Goal: Task Accomplishment & Management: Manage account settings

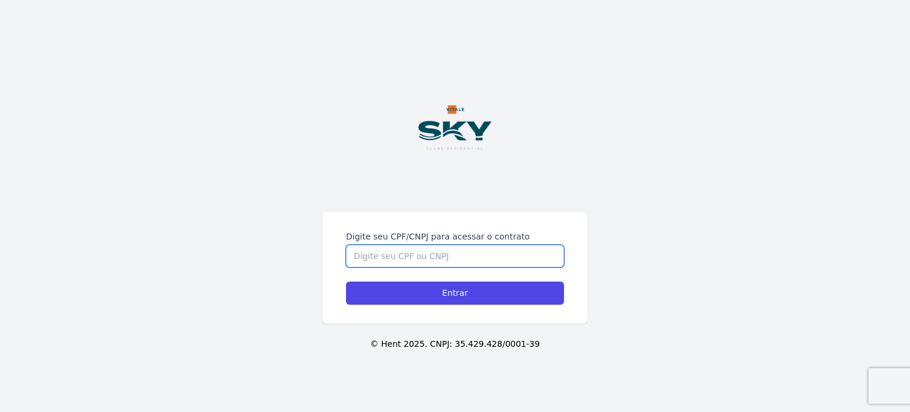
click at [502, 260] on input "Digite seu CPF/CNPJ para acessar o contrato" at bounding box center [455, 256] width 218 height 23
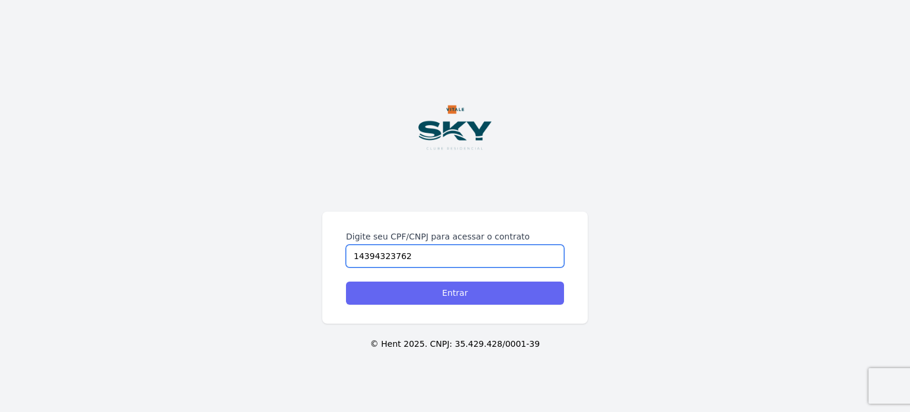
type input "14394323762"
click at [511, 298] on input "Entrar" at bounding box center [455, 292] width 218 height 23
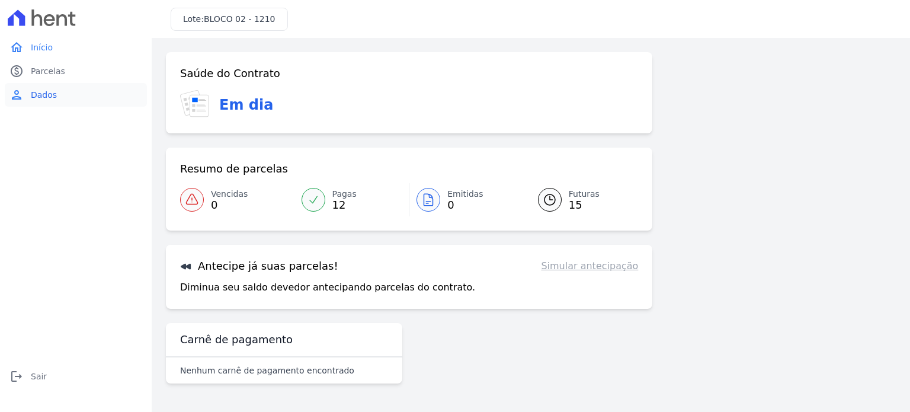
click at [34, 95] on span "Dados" at bounding box center [44, 95] width 26 height 12
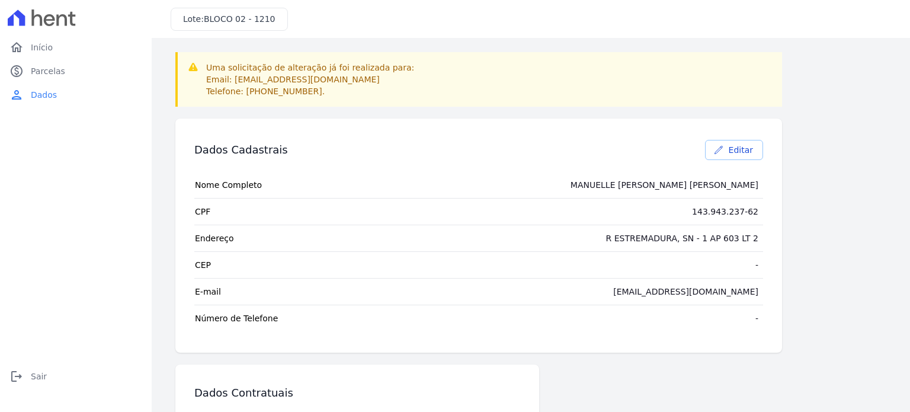
click at [754, 155] on link "Editar" at bounding box center [734, 150] width 58 height 20
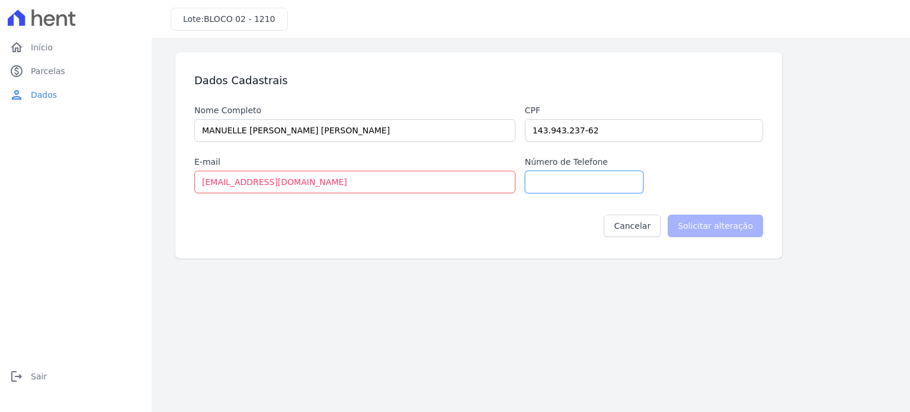
click at [609, 182] on input "Número de Telefone" at bounding box center [584, 182] width 118 height 23
type input "21969470499"
click at [718, 227] on input "Solicitar alteração" at bounding box center [714, 225] width 95 height 23
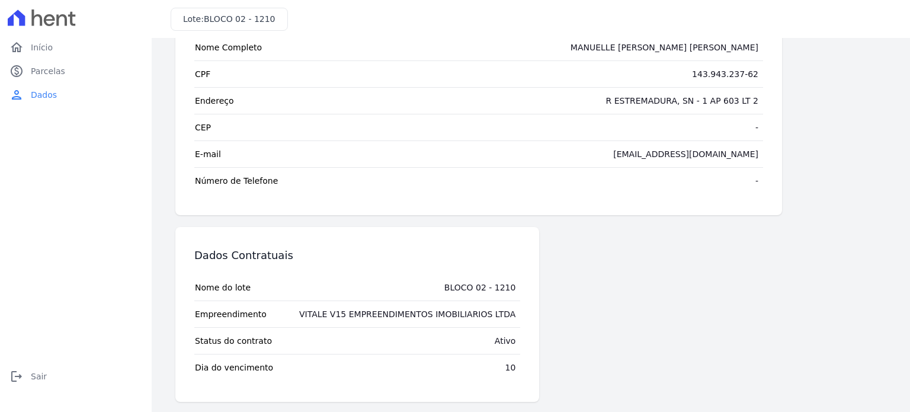
scroll to position [140, 0]
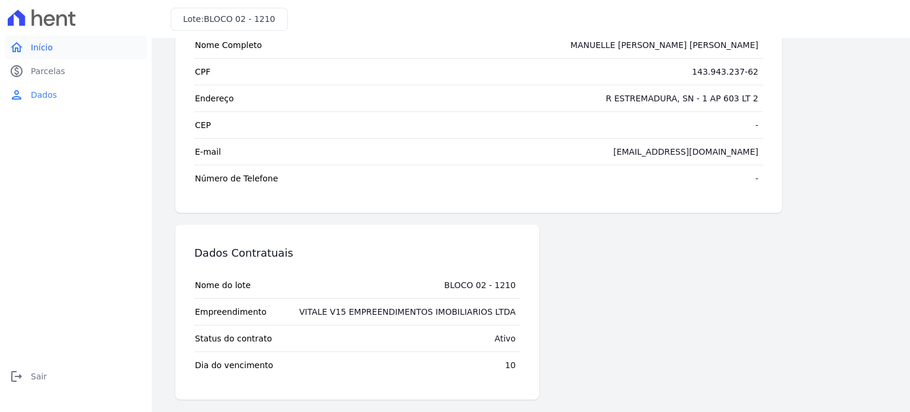
click at [43, 53] on span "Início" at bounding box center [42, 47] width 22 height 12
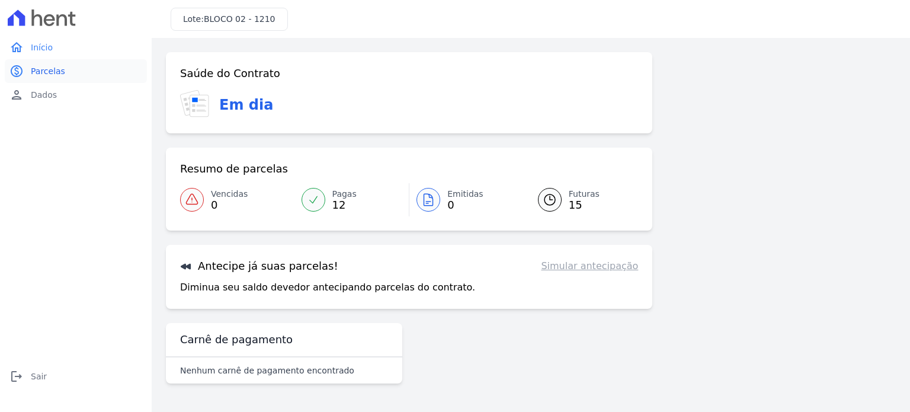
click at [47, 65] on span "Parcelas" at bounding box center [48, 71] width 34 height 12
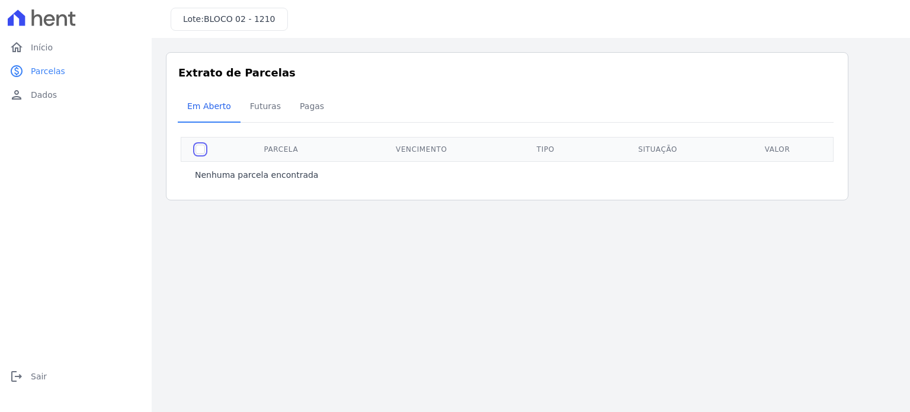
click at [201, 151] on input "checkbox" at bounding box center [199, 148] width 9 height 9
checkbox input "false"
click at [259, 101] on span "Futuras" at bounding box center [265, 106] width 45 height 24
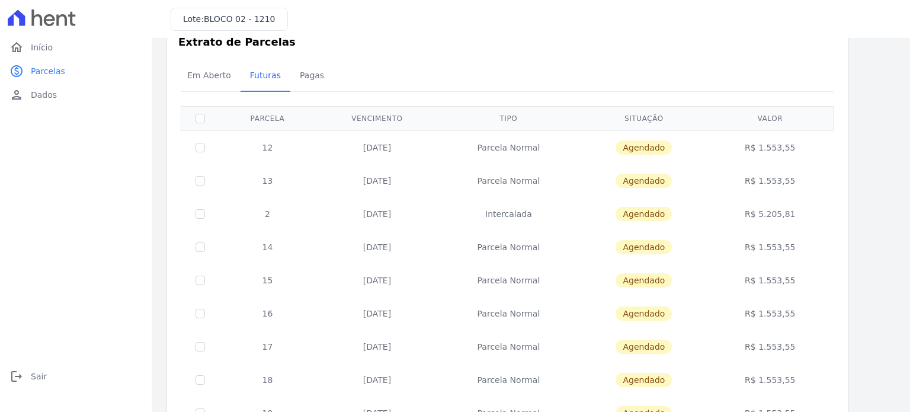
scroll to position [3, 0]
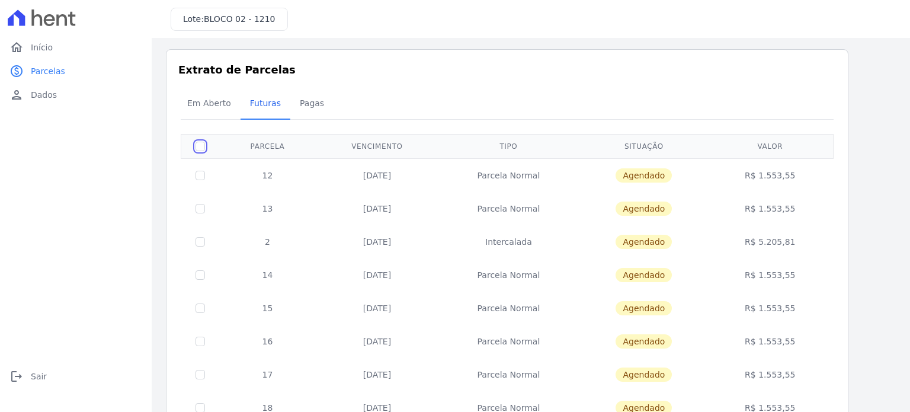
click at [196, 148] on input "checkbox" at bounding box center [199, 146] width 9 height 9
checkbox input "true"
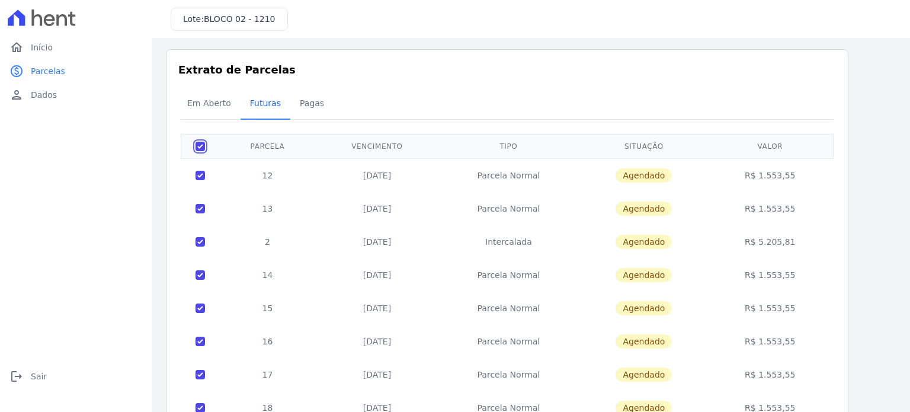
checkbox input "true"
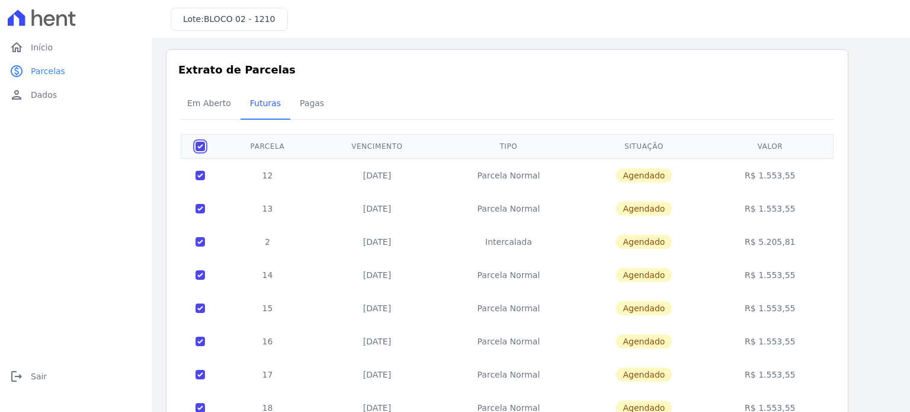
checkbox input "true"
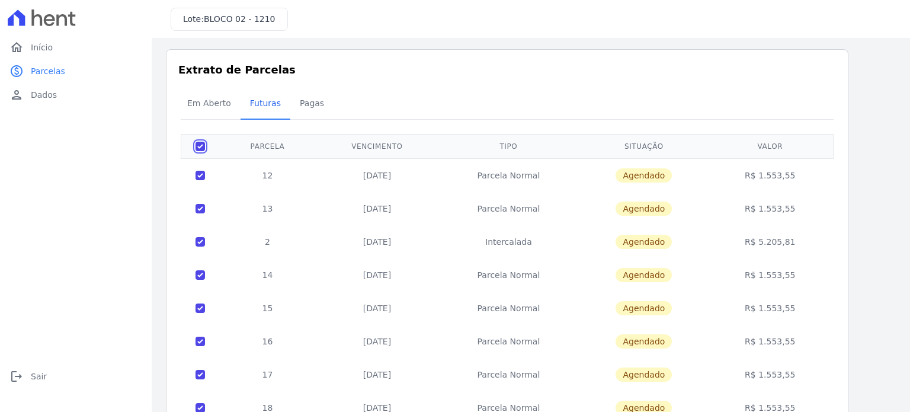
checkbox input "true"
click at [196, 148] on input "checkbox" at bounding box center [199, 146] width 9 height 9
checkbox input "false"
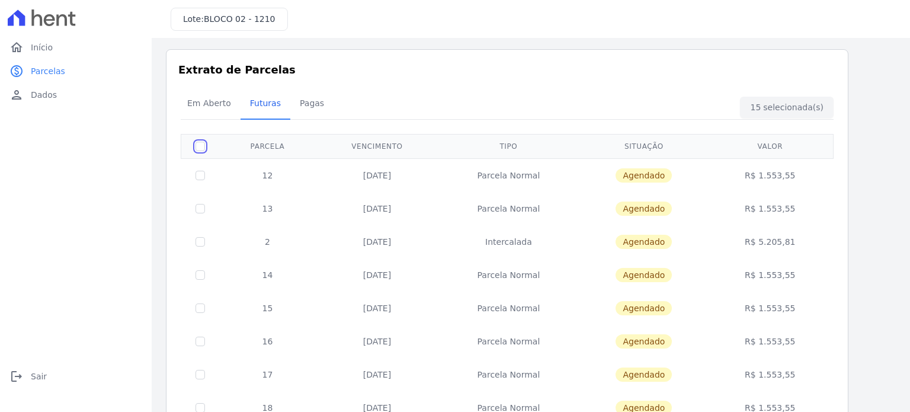
checkbox input "false"
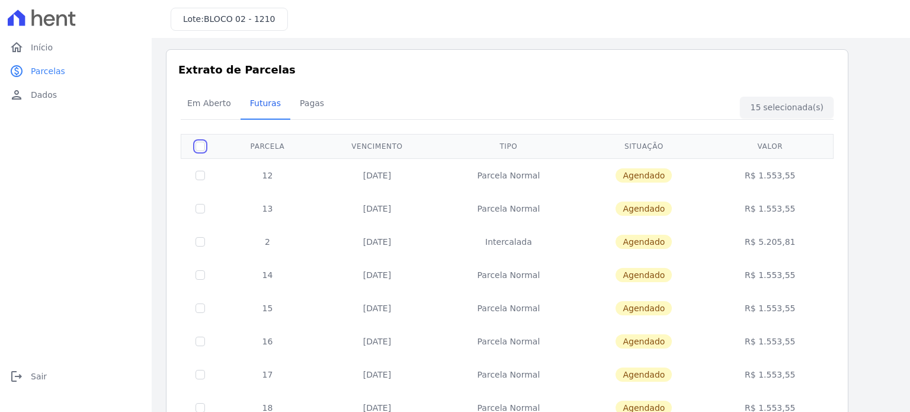
checkbox input "false"
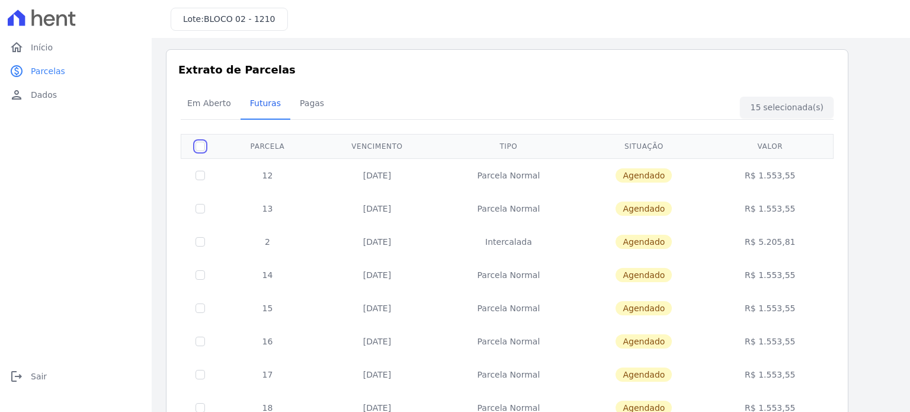
checkbox input "false"
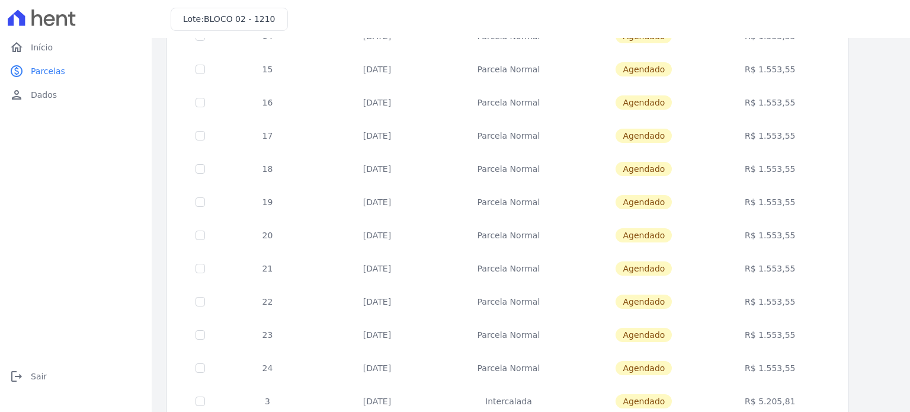
scroll to position [0, 0]
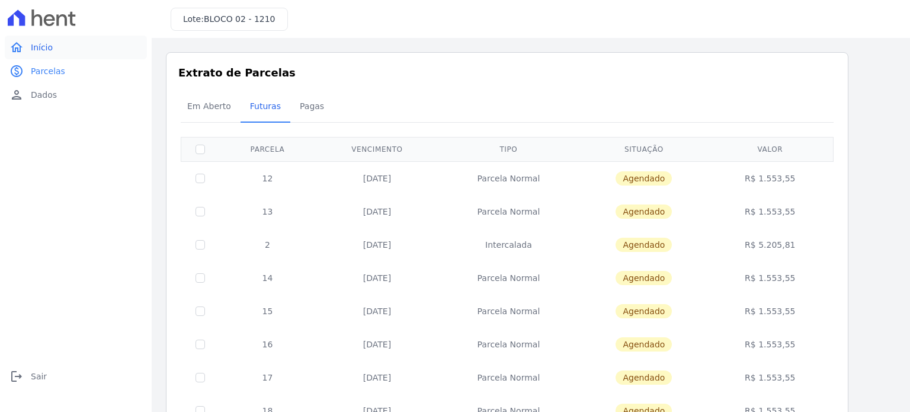
click at [58, 53] on link "home Início" at bounding box center [76, 48] width 142 height 24
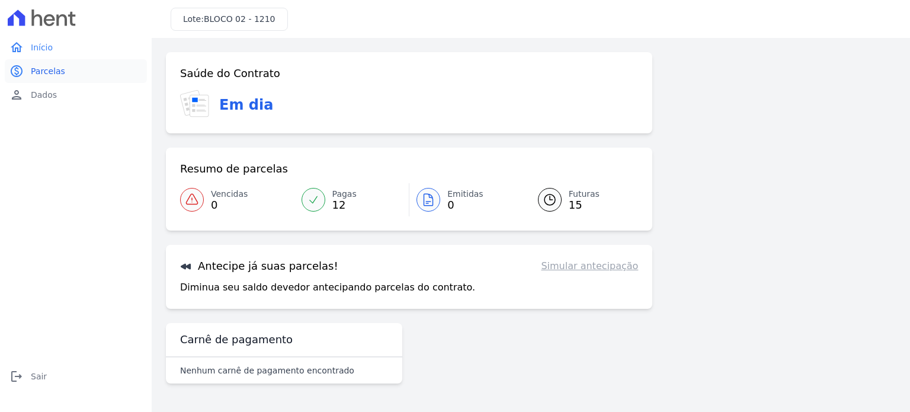
click at [63, 79] on link "paid Parcelas" at bounding box center [76, 71] width 142 height 24
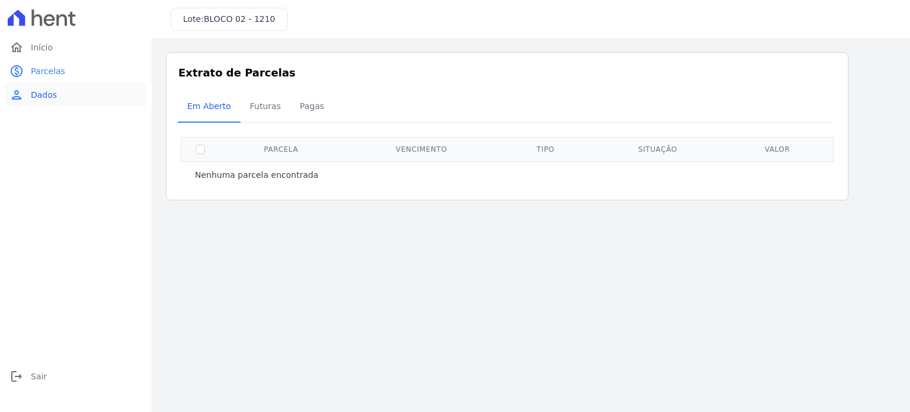
click at [66, 92] on link "person Dados" at bounding box center [76, 95] width 142 height 24
